Goal: Information Seeking & Learning: Learn about a topic

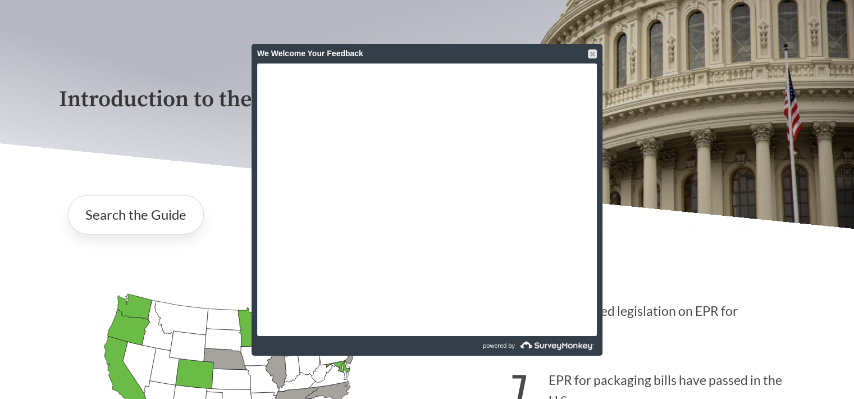
scroll to position [112, 0]
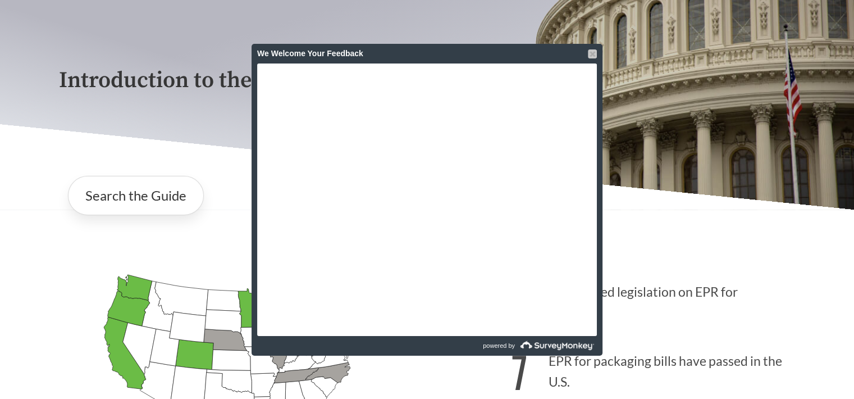
click at [592, 56] on div at bounding box center [592, 53] width 9 height 9
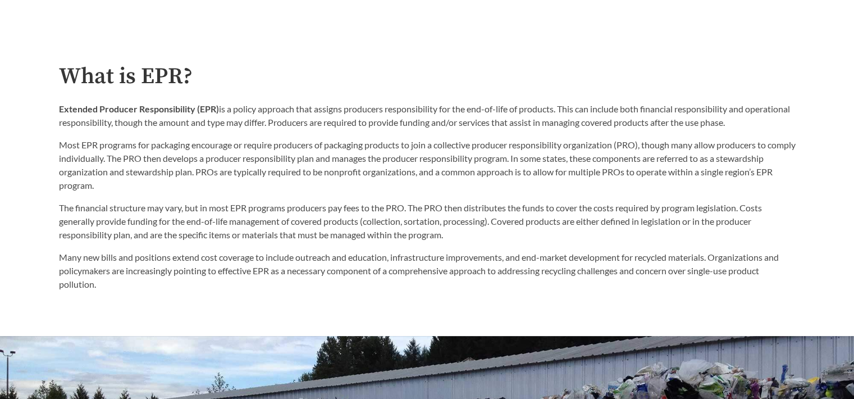
scroll to position [618, 0]
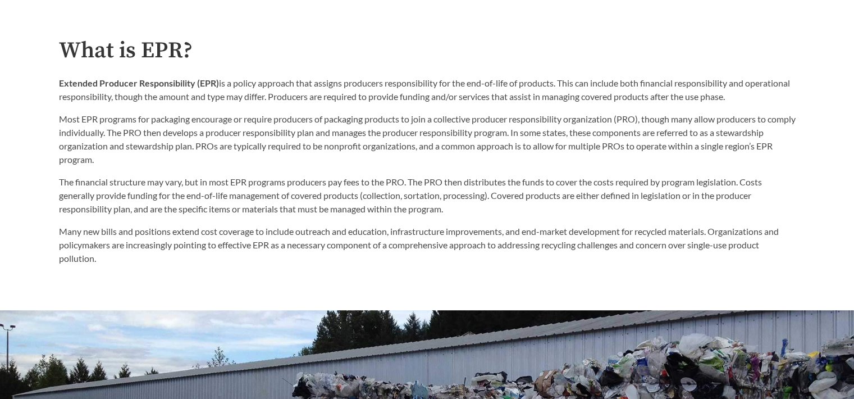
click at [59, 86] on strong "Extended Producer Responsibility (EPR)" at bounding box center [139, 83] width 160 height 11
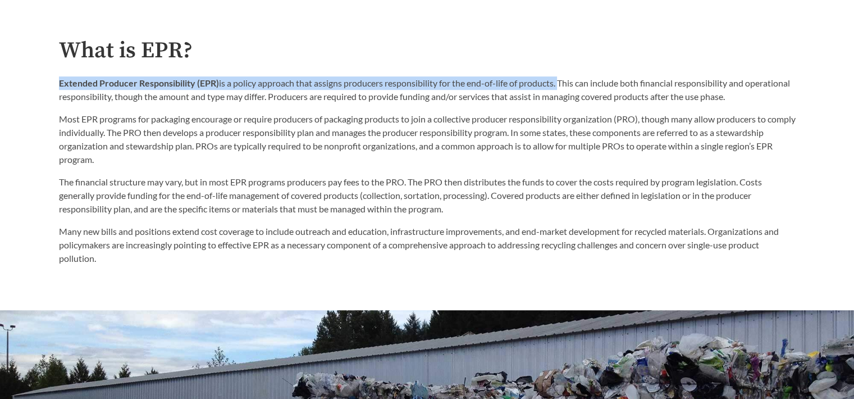
drag, startPoint x: 59, startPoint y: 86, endPoint x: 560, endPoint y: 76, distance: 500.6
click at [560, 76] on div "What is EPR? Extended Producer Responsibility (EPR) is a policy approach that a…" at bounding box center [427, 151] width 737 height 227
copy p "Extended Producer Responsibility (EPR) is a policy approach that assigns produc…"
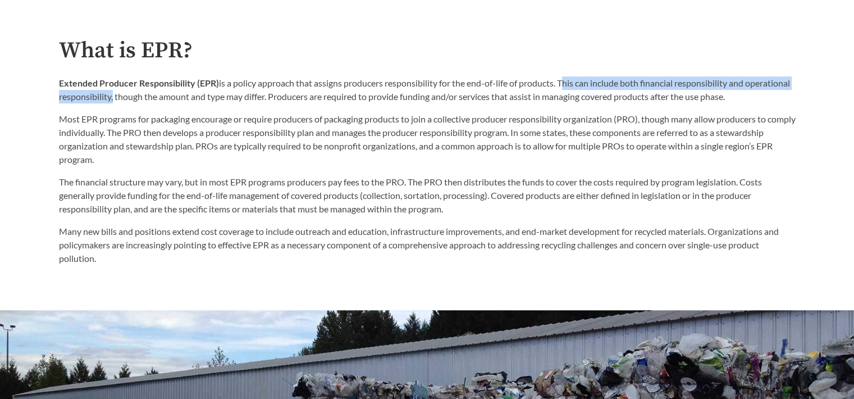
drag, startPoint x: 565, startPoint y: 86, endPoint x: 157, endPoint y: 101, distance: 408.1
click at [157, 101] on p "Extended Producer Responsibility (EPR) is a policy approach that assigns produc…" at bounding box center [427, 89] width 737 height 27
copy p "This can include both financial responsibility and operational responsibility"
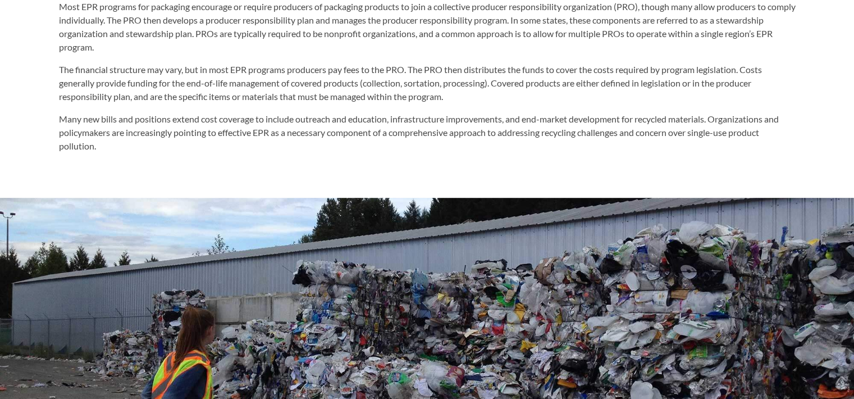
scroll to position [674, 0]
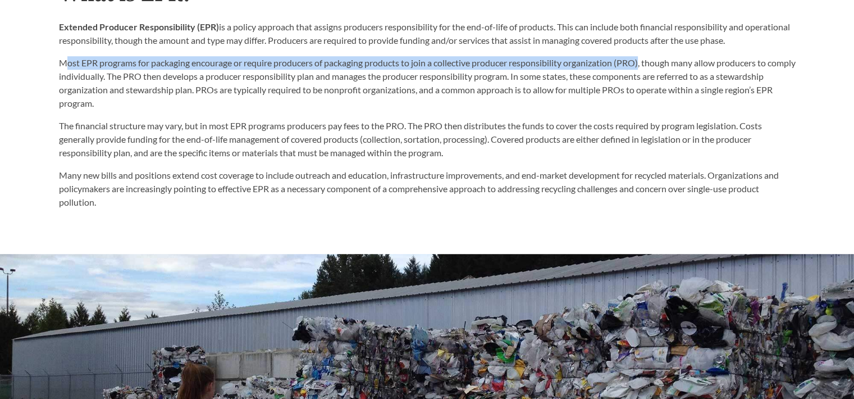
drag, startPoint x: 63, startPoint y: 61, endPoint x: 645, endPoint y: 51, distance: 582.1
click at [645, 51] on div "Extended Producer Responsibility (EPR) is a policy approach that assigns produc…" at bounding box center [427, 65] width 737 height 90
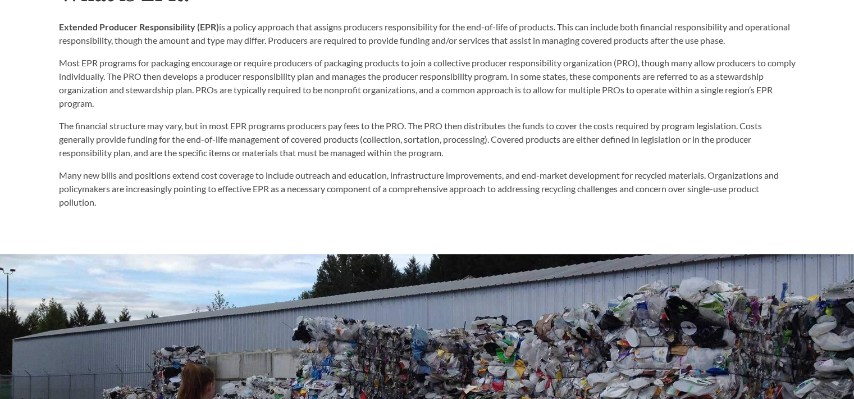
click at [78, 72] on p "Most EPR programs for packaging encourage or require producers of packaging pro…" at bounding box center [427, 83] width 737 height 54
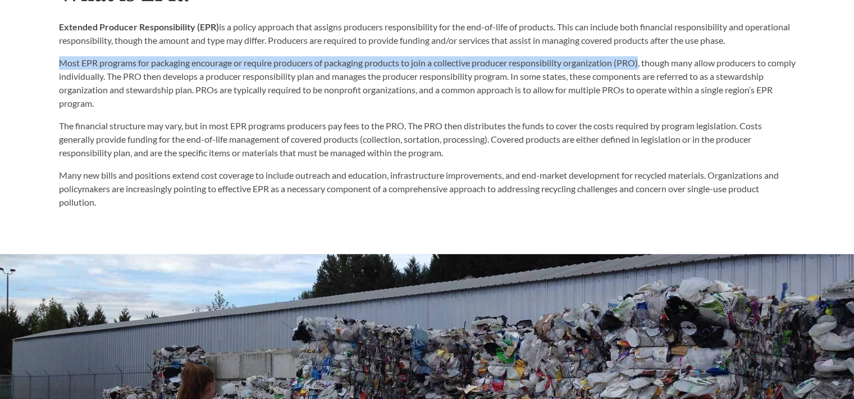
drag, startPoint x: 72, startPoint y: 66, endPoint x: 645, endPoint y: 72, distance: 573.0
click at [645, 72] on p "Most EPR programs for packaging encourage or require producers of packaging pro…" at bounding box center [427, 83] width 737 height 54
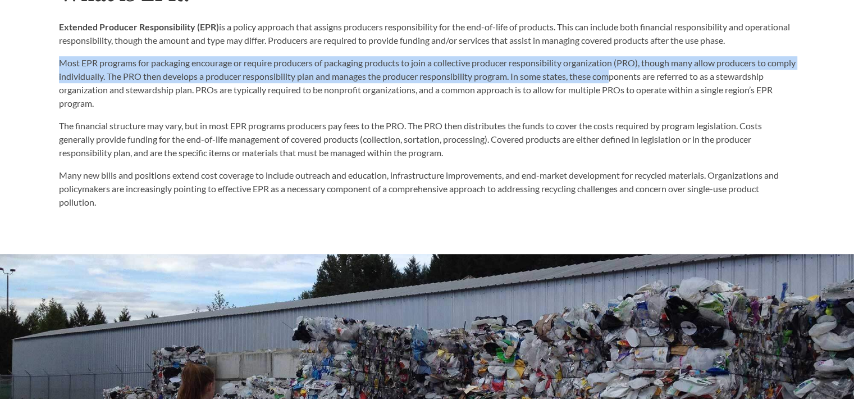
copy p "Most EPR programs for packaging encourage or require producers of packaging pro…"
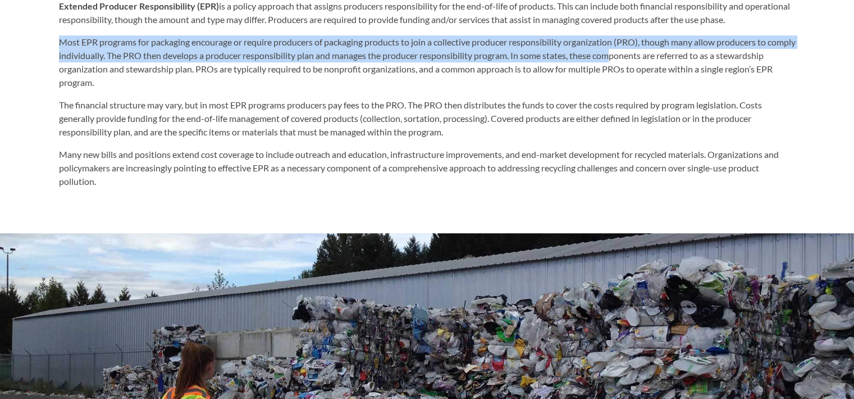
scroll to position [682, 0]
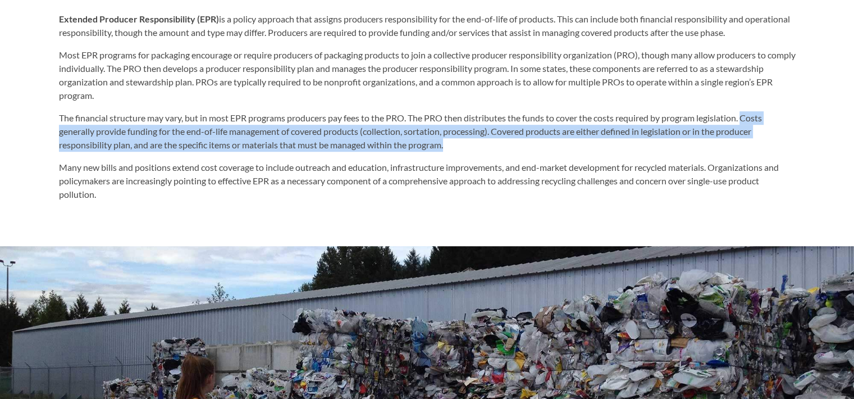
drag, startPoint x: 749, startPoint y: 117, endPoint x: 494, endPoint y: 140, distance: 256.1
click at [494, 140] on p "The financial structure may vary, but in most EPR programs producers pay fees t…" at bounding box center [427, 131] width 737 height 40
drag, startPoint x: 494, startPoint y: 140, endPoint x: 571, endPoint y: 131, distance: 77.5
copy p "Costs generally provide funding for the end-of-life management of covered produ…"
